Goal: Transaction & Acquisition: Purchase product/service

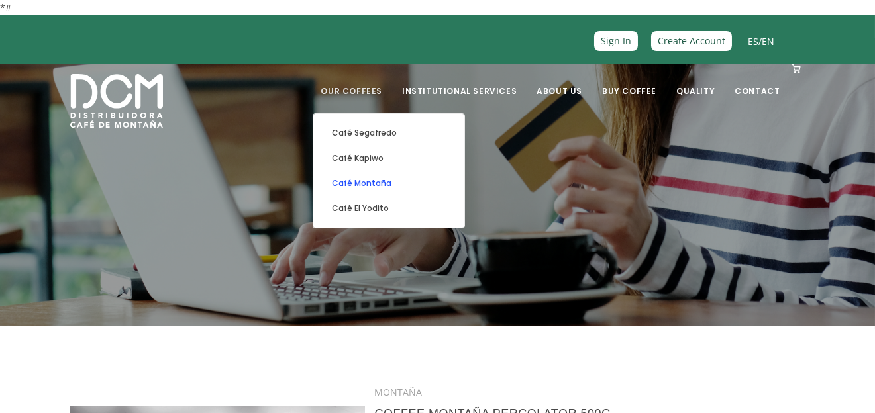
click at [384, 181] on link "Café Montaña" at bounding box center [389, 183] width 138 height 25
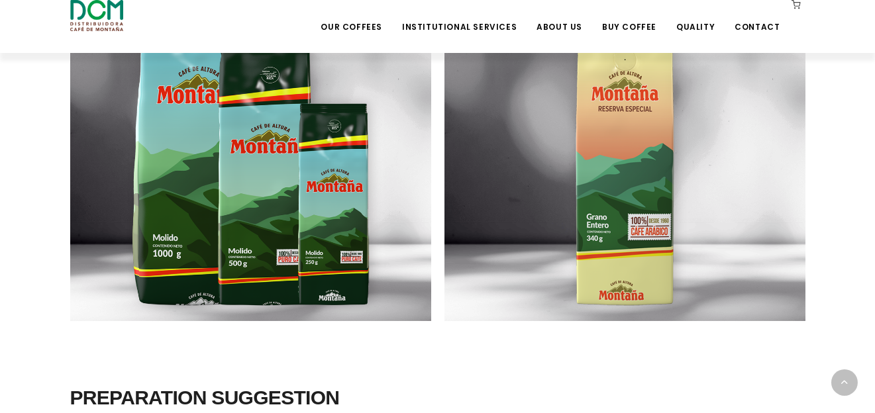
scroll to position [861, 0]
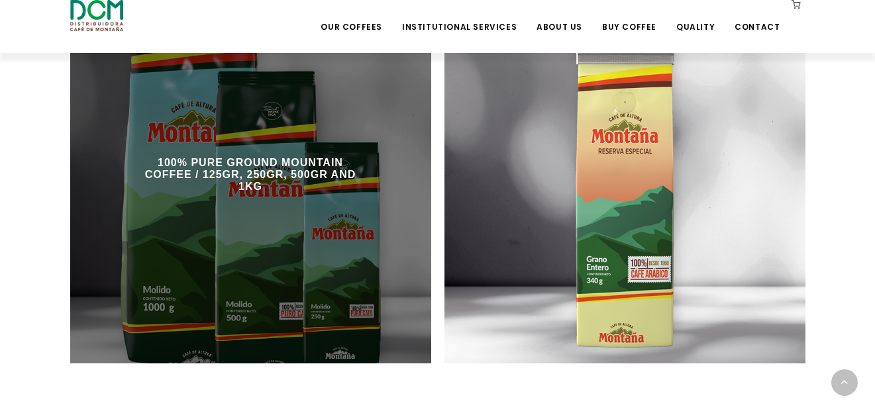
click at [312, 187] on h3 "100% PURE GROUND MOUNTAIN COFFEE / 125GR, 250GR, 500GR AND 1KG" at bounding box center [250, 175] width 226 height 36
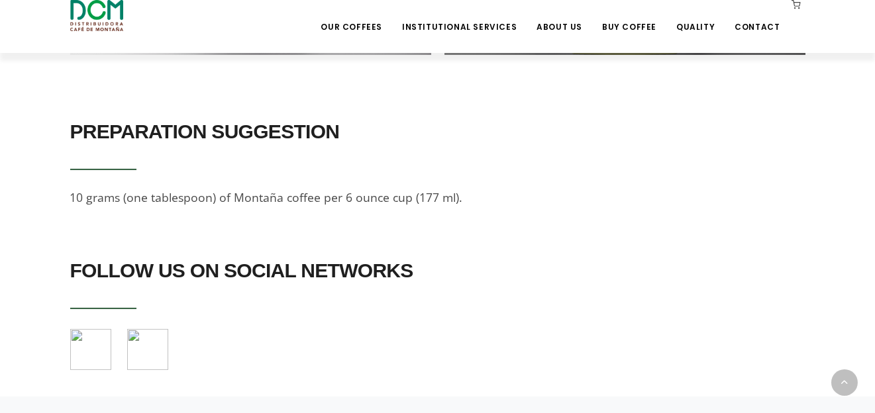
scroll to position [1041, 0]
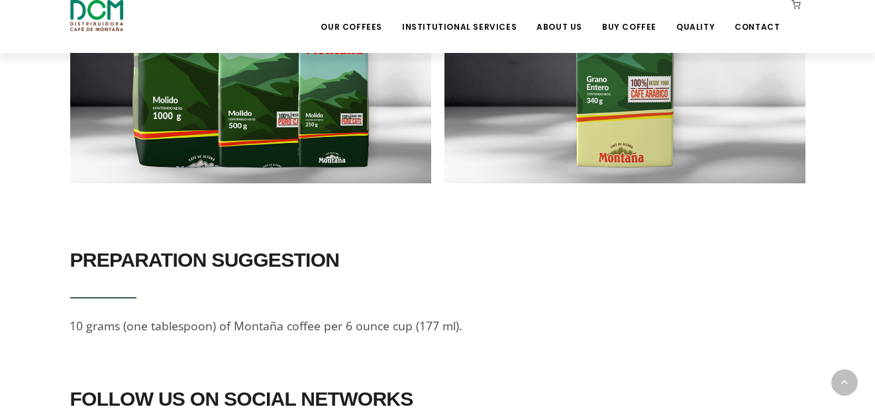
scroll to position [861, 0]
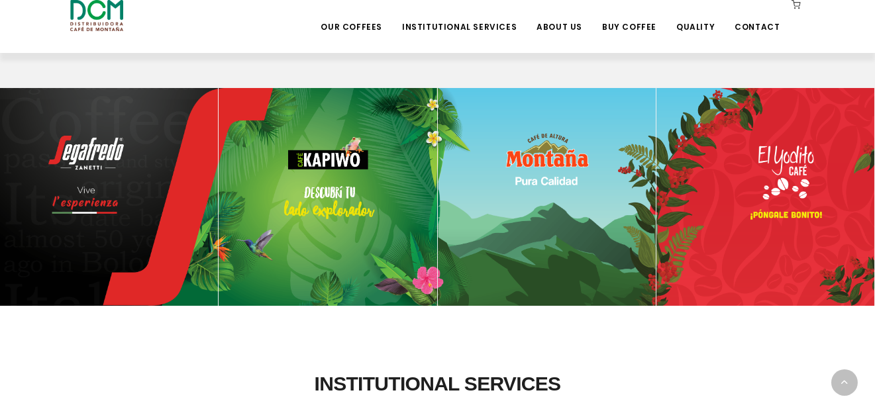
scroll to position [642, 0]
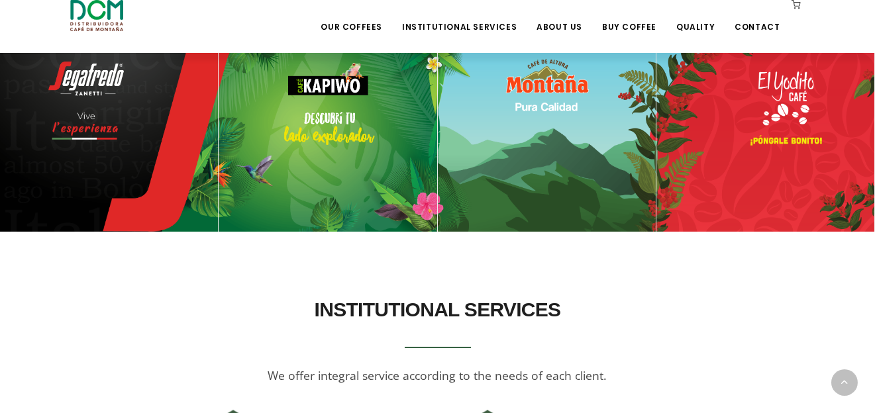
click at [599, 151] on img at bounding box center [547, 123] width 218 height 218
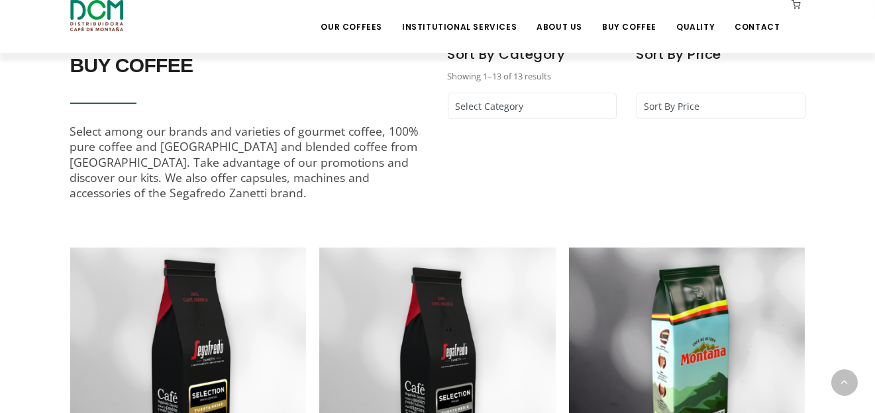
scroll to position [397, 0]
